Goal: Information Seeking & Learning: Learn about a topic

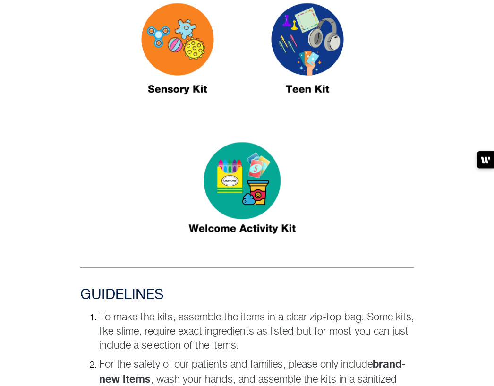
scroll to position [608, 0]
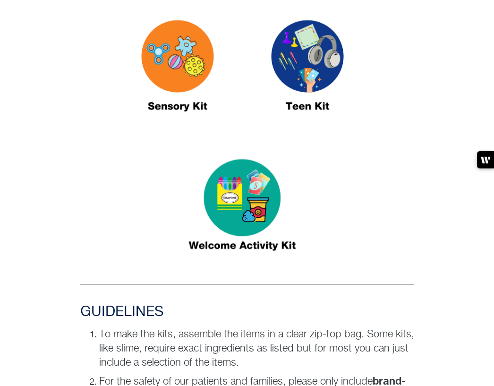
click at [180, 78] on img at bounding box center [178, 70] width 118 height 136
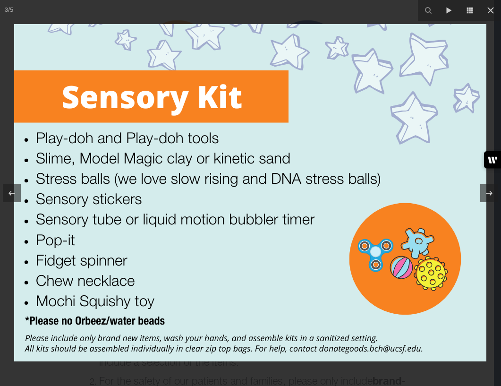
click at [272, 35] on img at bounding box center [250, 192] width 472 height 337
click at [269, 19] on div at bounding box center [250, 193] width 501 height 386
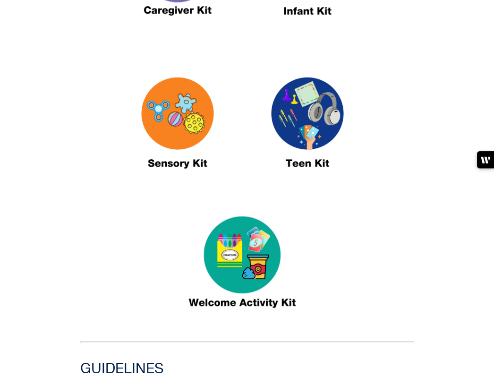
scroll to position [401, 0]
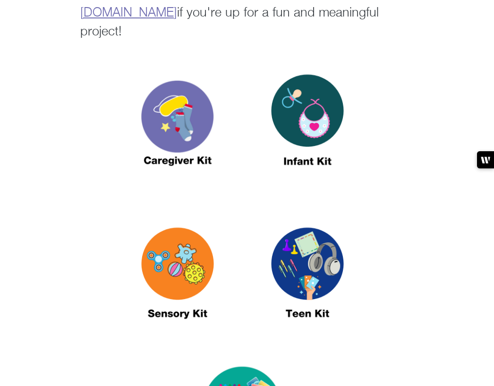
click at [186, 272] on img at bounding box center [178, 277] width 118 height 136
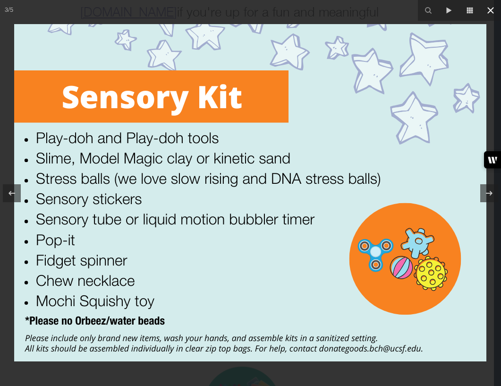
click at [486, 10] on icon at bounding box center [490, 10] width 11 height 11
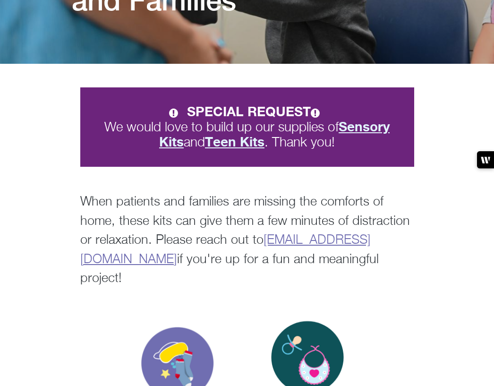
scroll to position [253, 0]
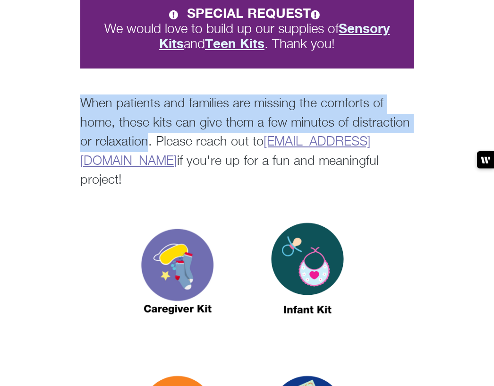
drag, startPoint x: 83, startPoint y: 101, endPoint x: 143, endPoint y: 135, distance: 69.2
click at [149, 135] on p "When patients and families are missing the comforts of home, these kits can giv…" at bounding box center [247, 142] width 334 height 96
copy p "When patients and families are missing the comforts of home, these kits can giv…"
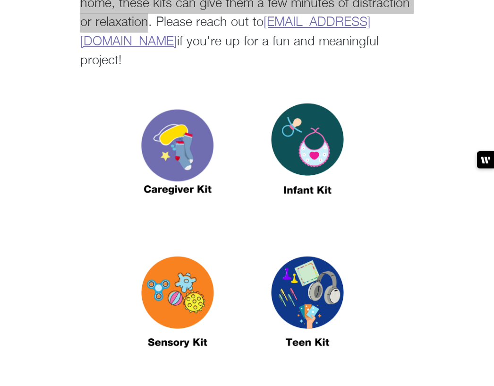
scroll to position [423, 0]
